Goal: Go to known website: Go to known website

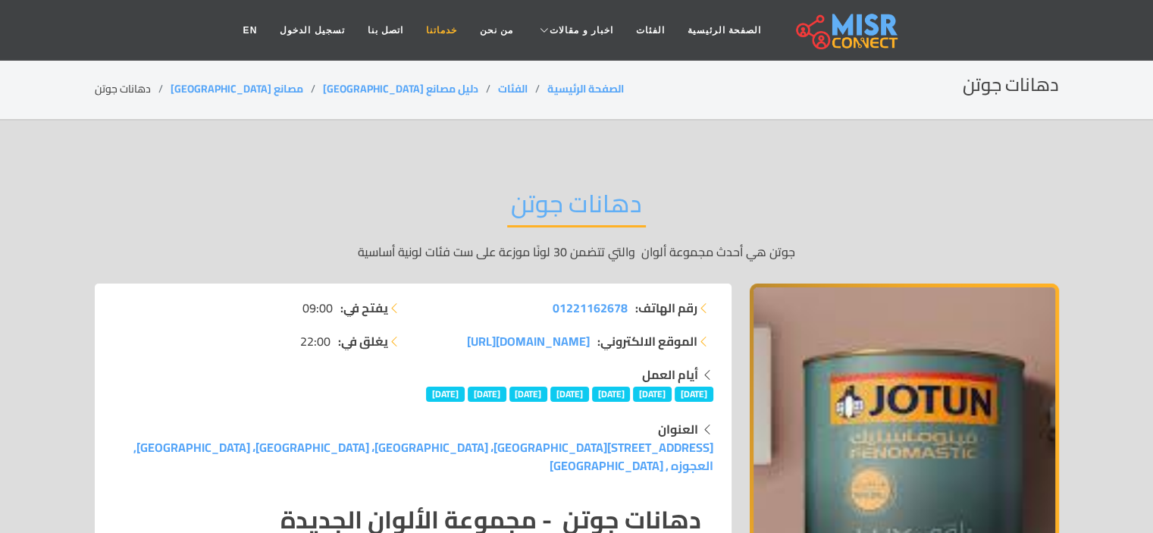
click at [449, 28] on link "خدماتنا" at bounding box center [442, 30] width 54 height 29
click at [133, 90] on li "دهانات جوتن" at bounding box center [133, 89] width 76 height 16
click at [140, 88] on li "دهانات جوتن" at bounding box center [133, 89] width 76 height 16
click at [547, 92] on link "الصفحة الرئيسية" at bounding box center [585, 89] width 77 height 20
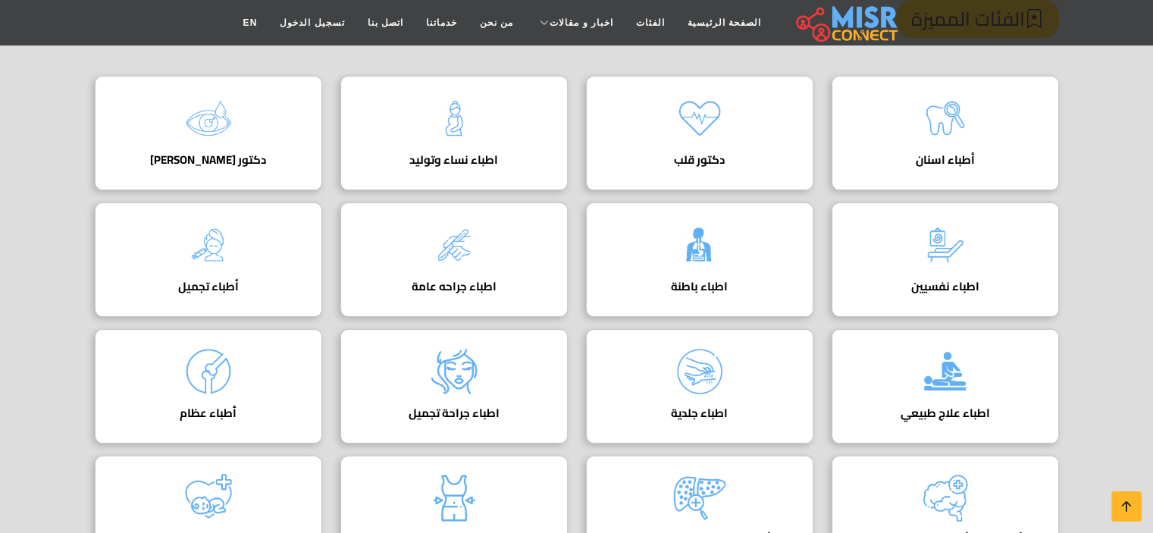
scroll to position [227, 0]
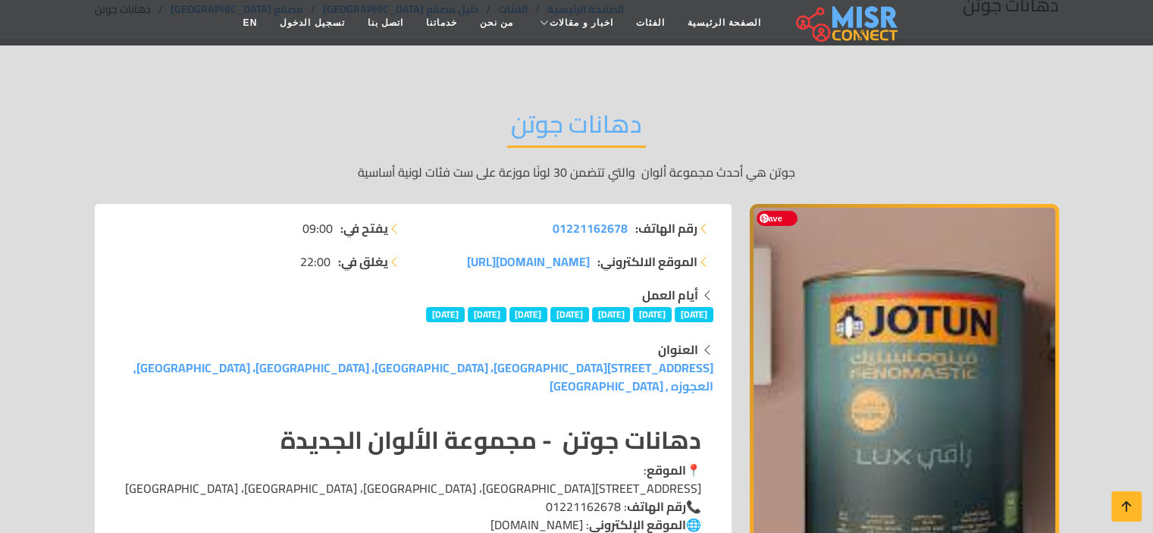
scroll to position [227, 0]
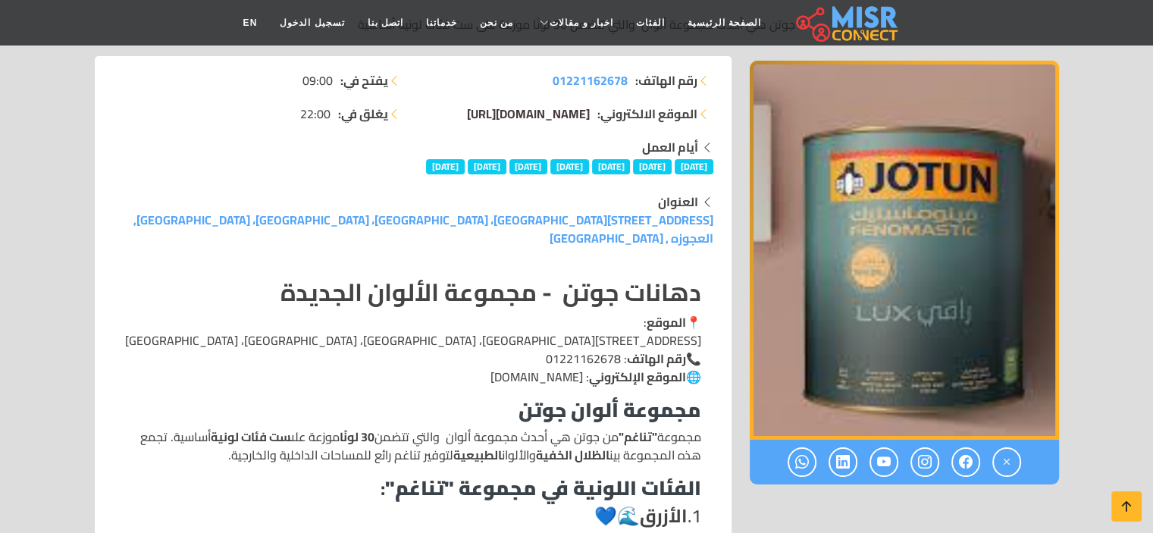
click at [467, 114] on span "[DOMAIN_NAME][URL]" at bounding box center [528, 113] width 123 height 23
